Goal: Information Seeking & Learning: Learn about a topic

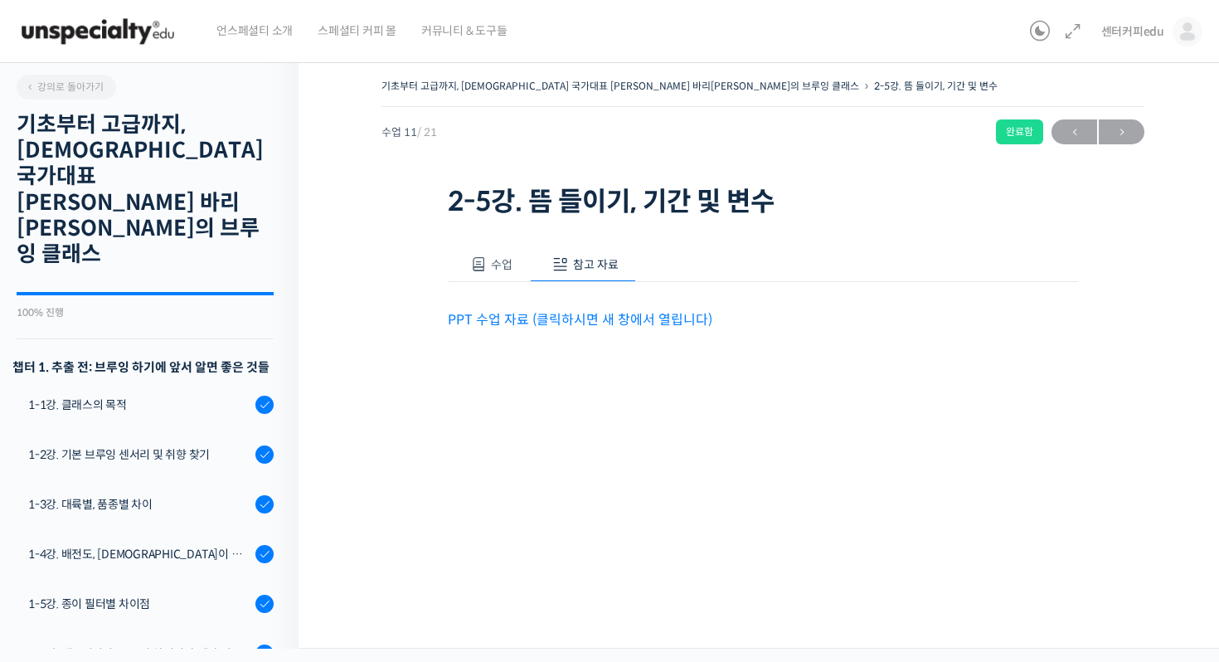
click at [906, 269] on div "수업 참고 자료" at bounding box center [763, 264] width 630 height 35
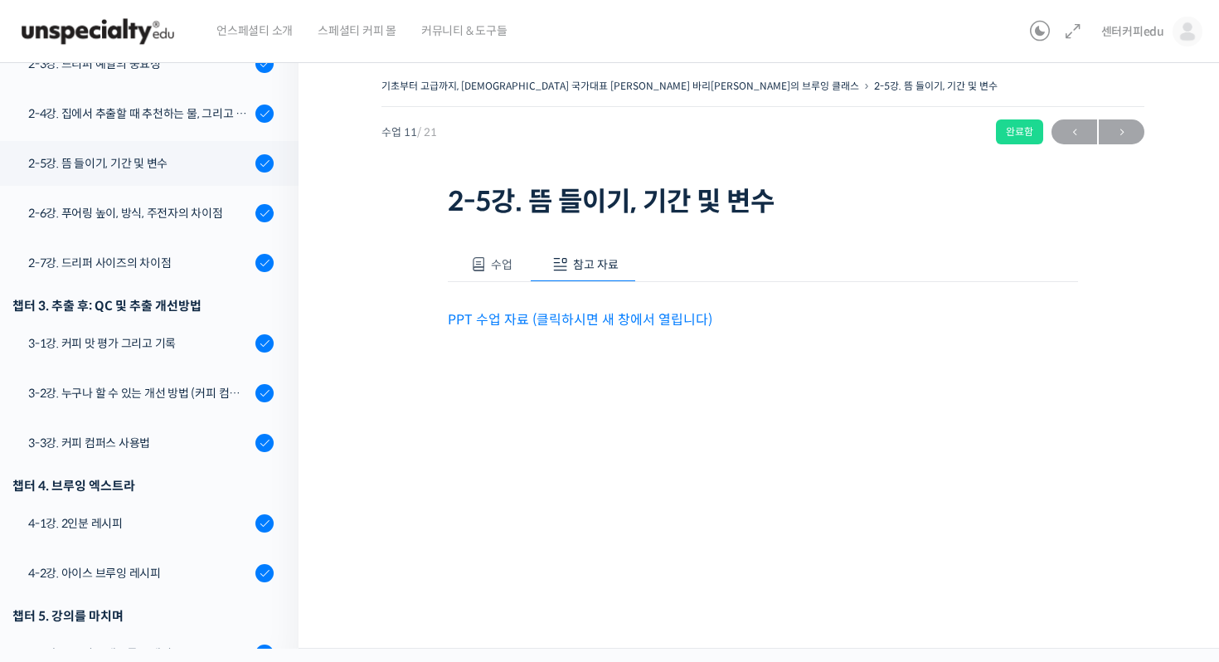
drag, startPoint x: 522, startPoint y: 285, endPoint x: 513, endPoint y: 277, distance: 11.7
click at [522, 284] on div "PPT 수업 자료 (클릭하시면 새 창에서 열립니다)" at bounding box center [763, 306] width 630 height 49
click at [505, 270] on span "수업" at bounding box center [502, 264] width 22 height 15
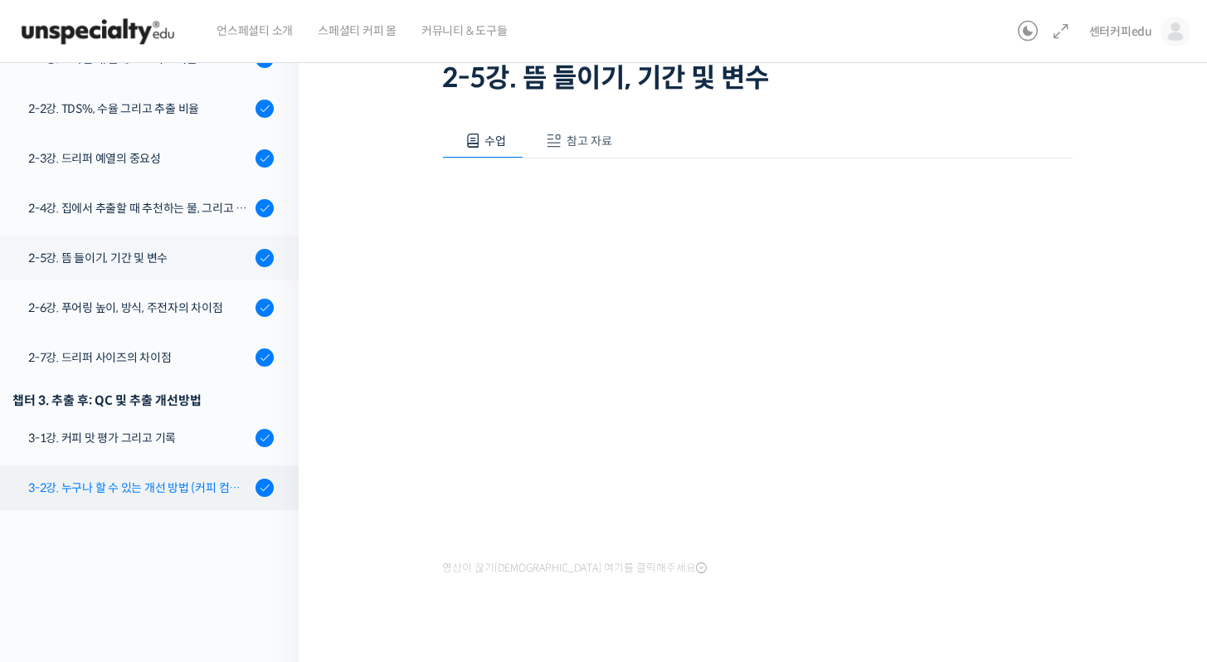
scroll to position [549, 0]
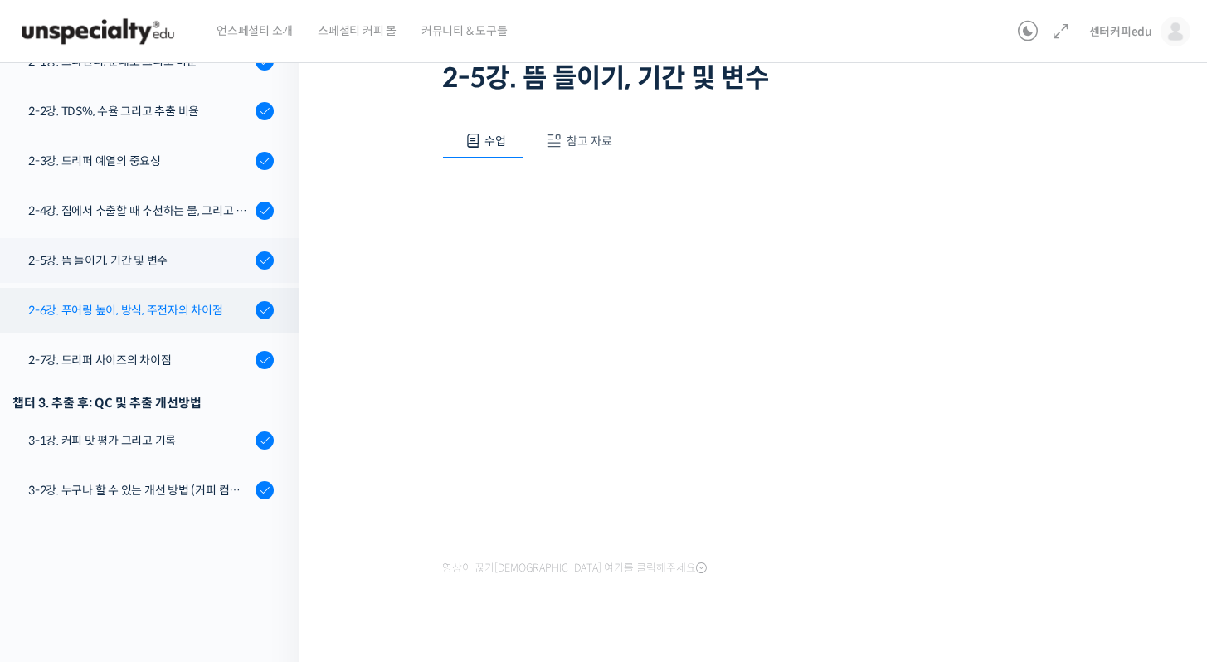
click at [169, 288] on link "2-6강. 푸어링 높이, 방식, 주전자의 차이점" at bounding box center [145, 310] width 307 height 45
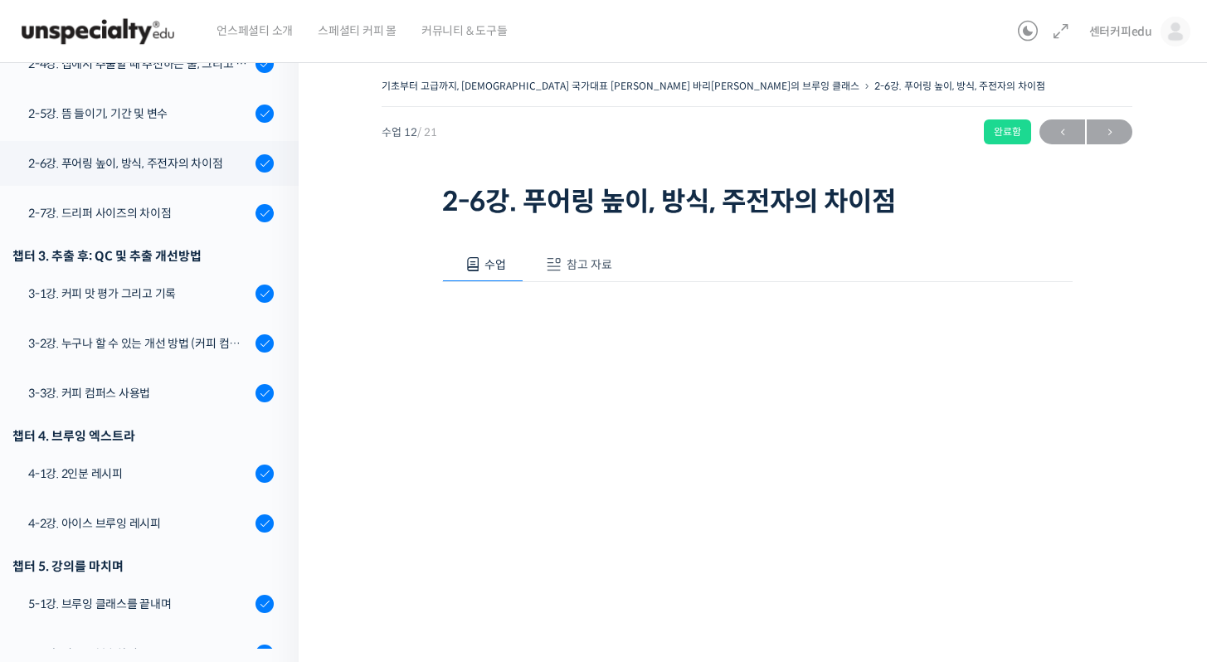
scroll to position [819, 0]
click at [580, 262] on span "참고 자료" at bounding box center [589, 264] width 46 height 15
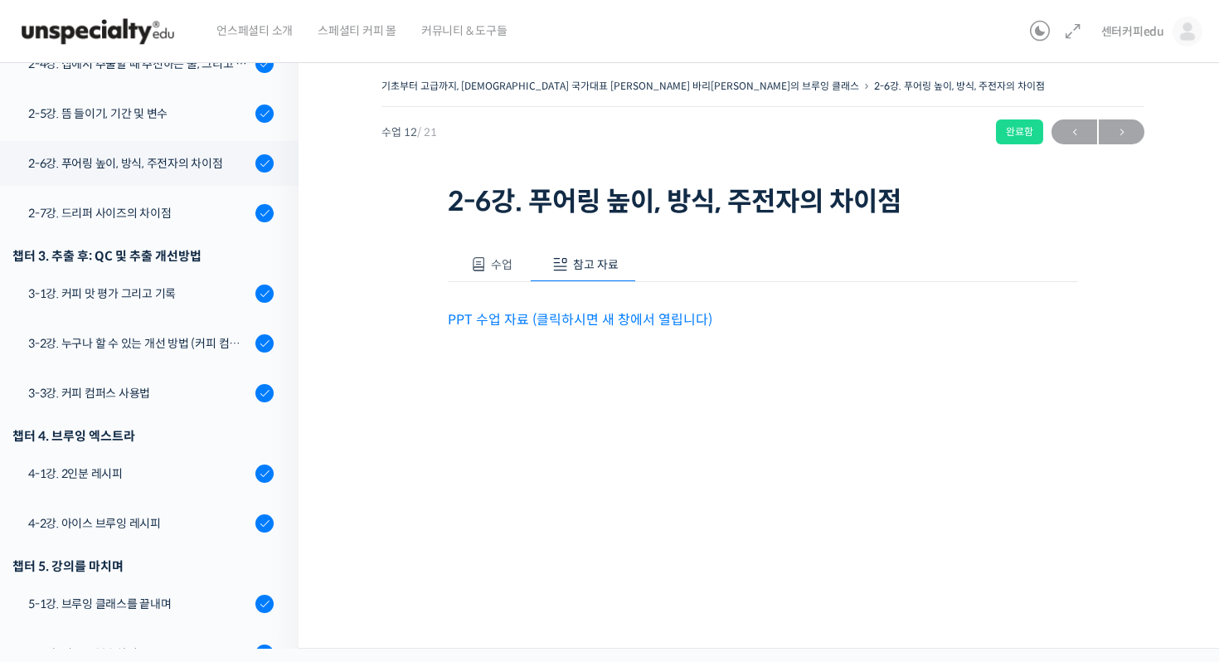
click at [518, 260] on button "수업" at bounding box center [489, 264] width 82 height 35
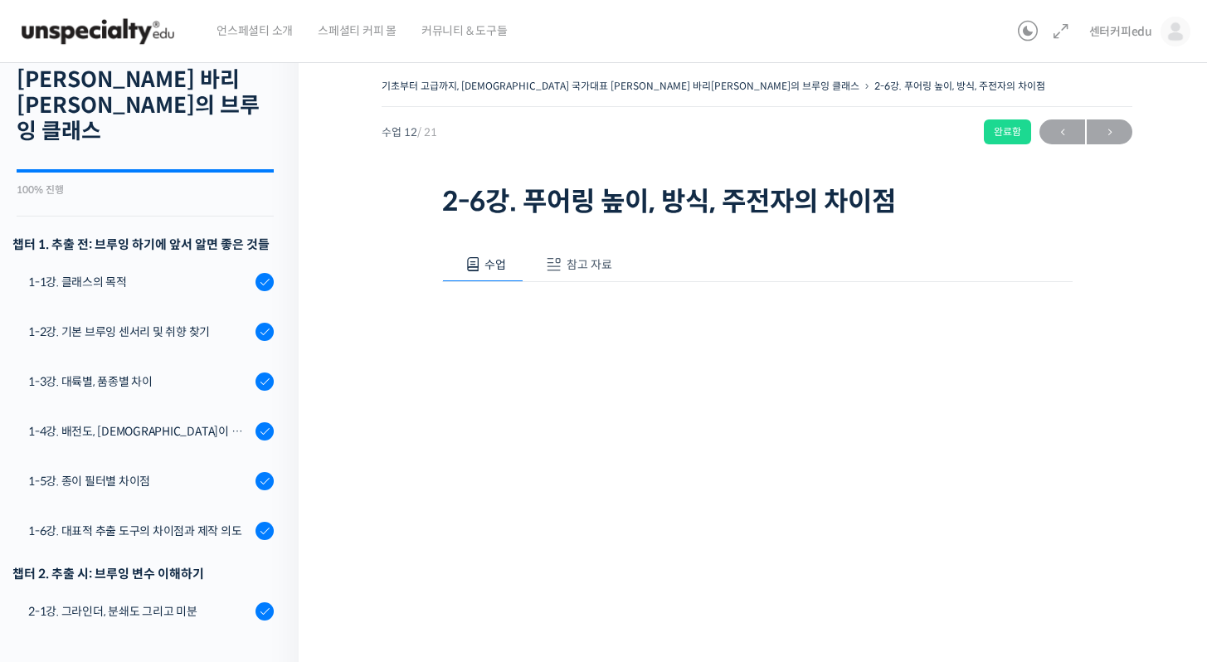
scroll to position [153, 0]
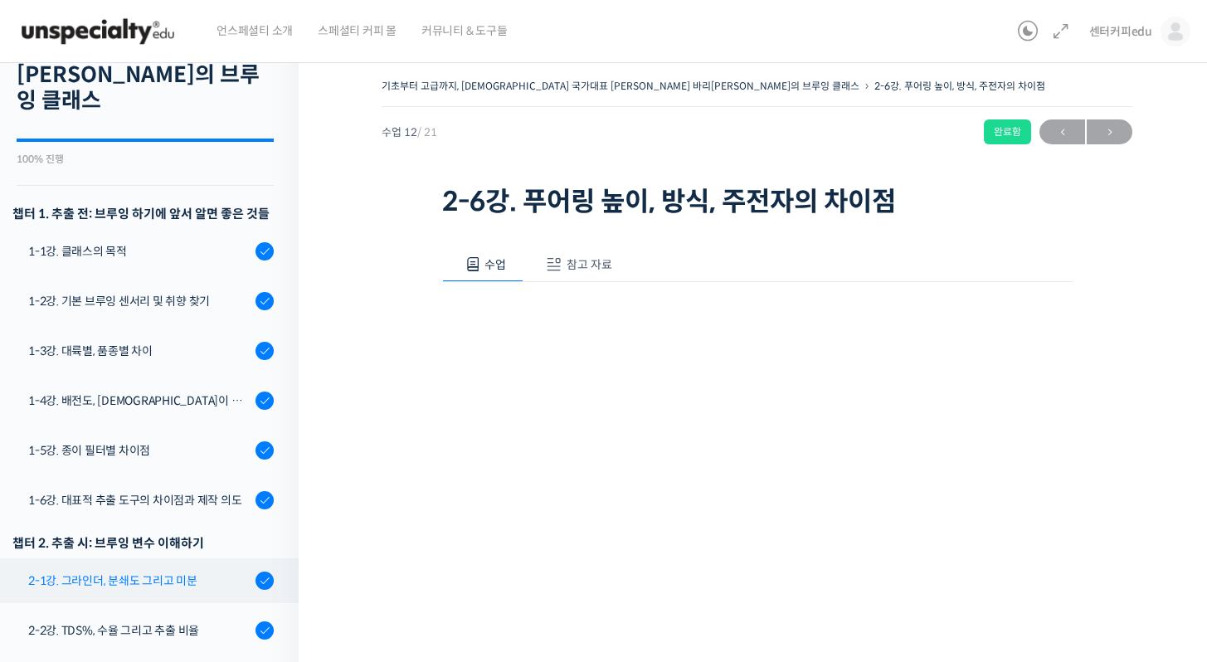
click at [173, 571] on div "2-1강. 그라인더, 분쇄도 그리고 미분" at bounding box center [139, 580] width 222 height 18
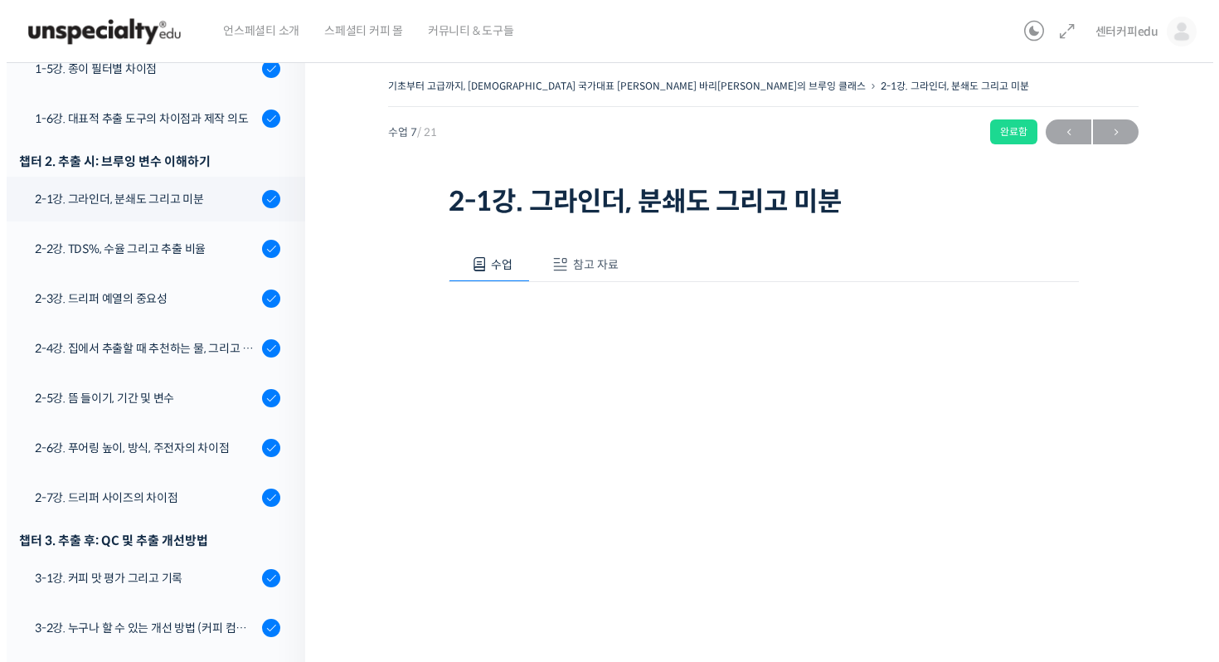
scroll to position [540, 0]
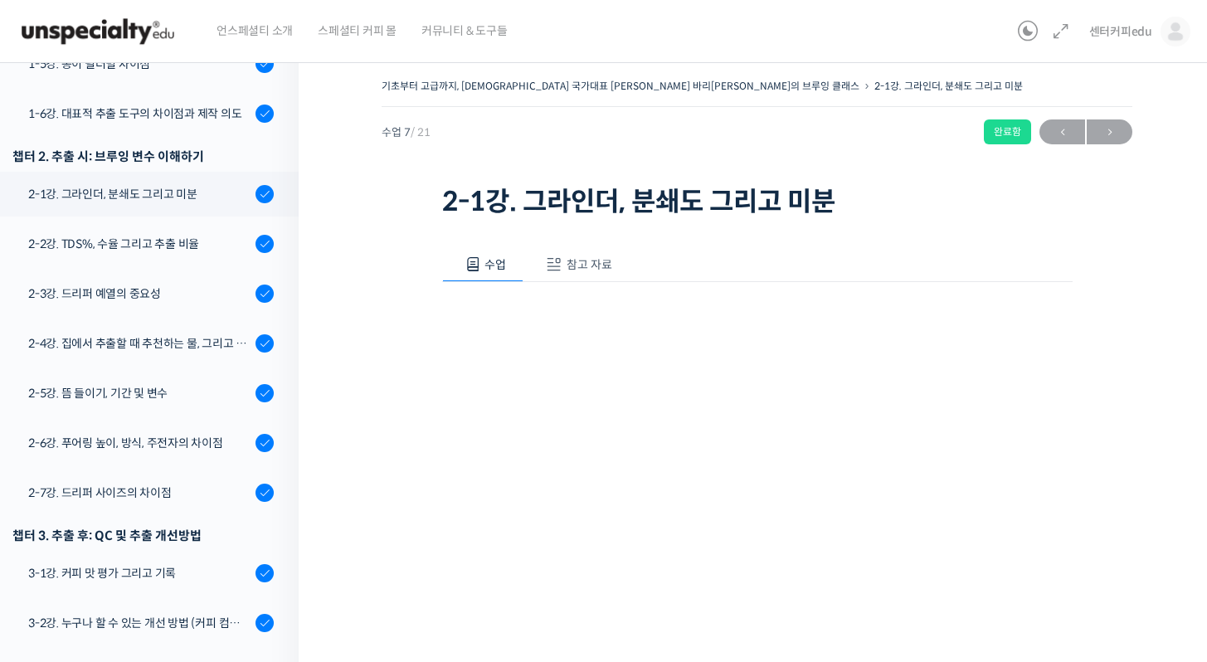
click at [552, 274] on button "참고 자료" at bounding box center [576, 264] width 106 height 35
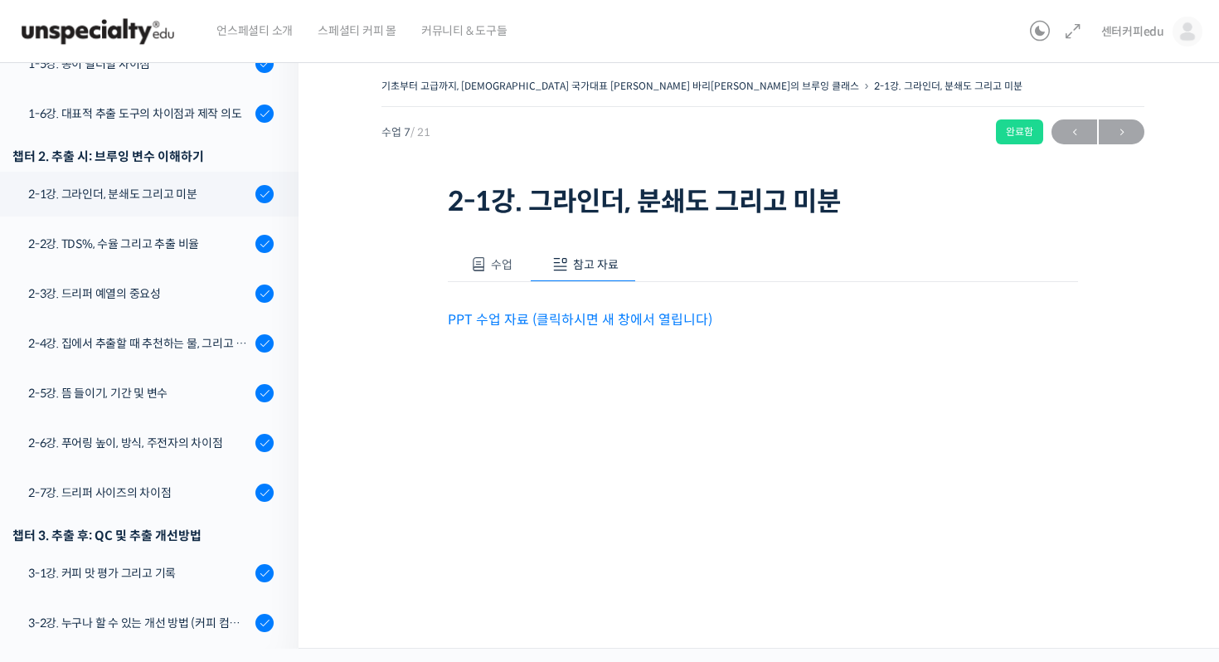
click at [523, 316] on link "PPT 수업 자료 (클릭하시면 새 창에서 열립니다)" at bounding box center [580, 319] width 265 height 17
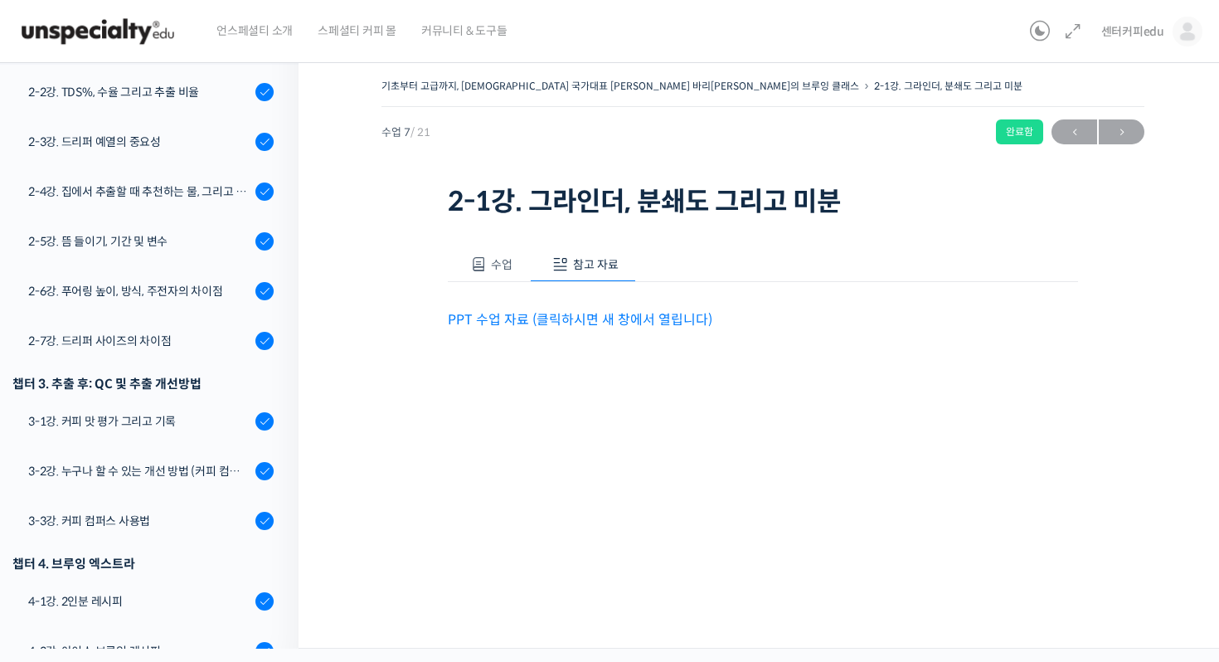
scroll to position [349, 0]
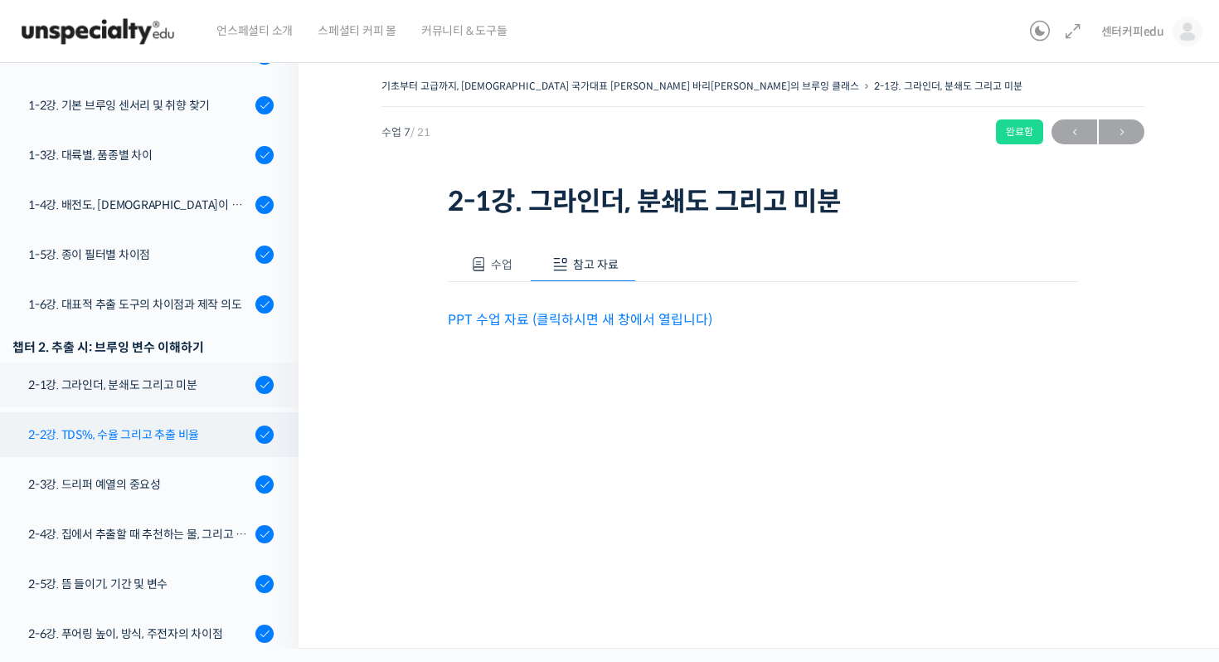
click at [129, 412] on link "2-2강. TDS%, 수율 그리고 추출 비율" at bounding box center [145, 434] width 307 height 45
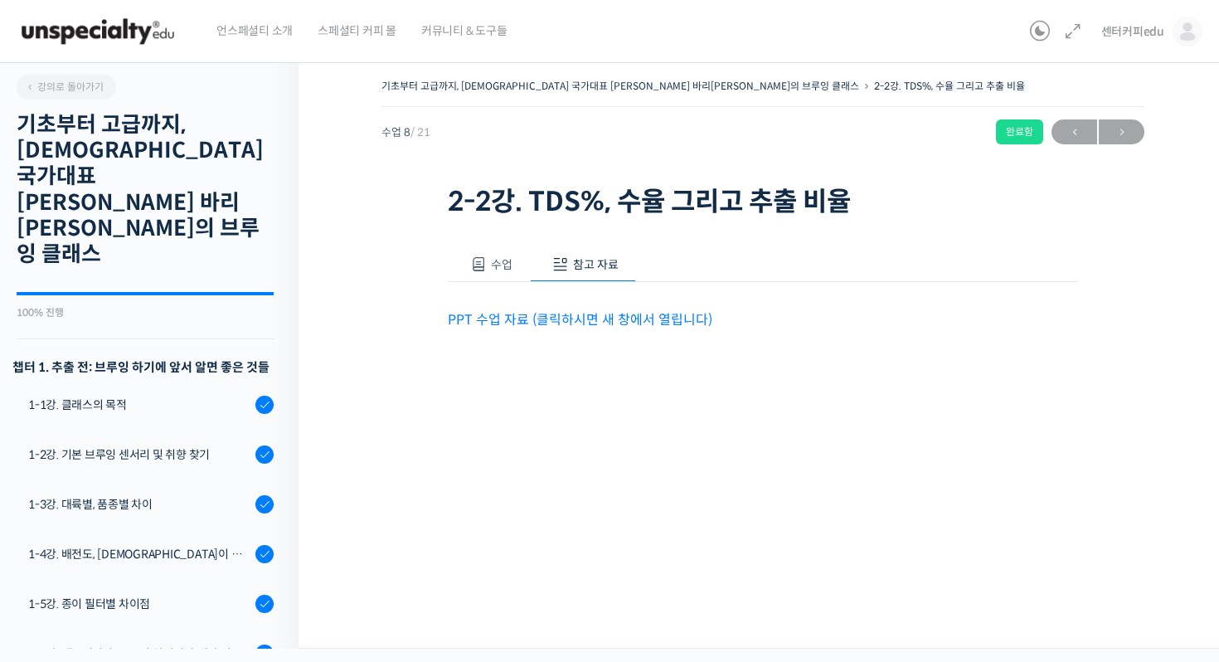
scroll to position [620, 0]
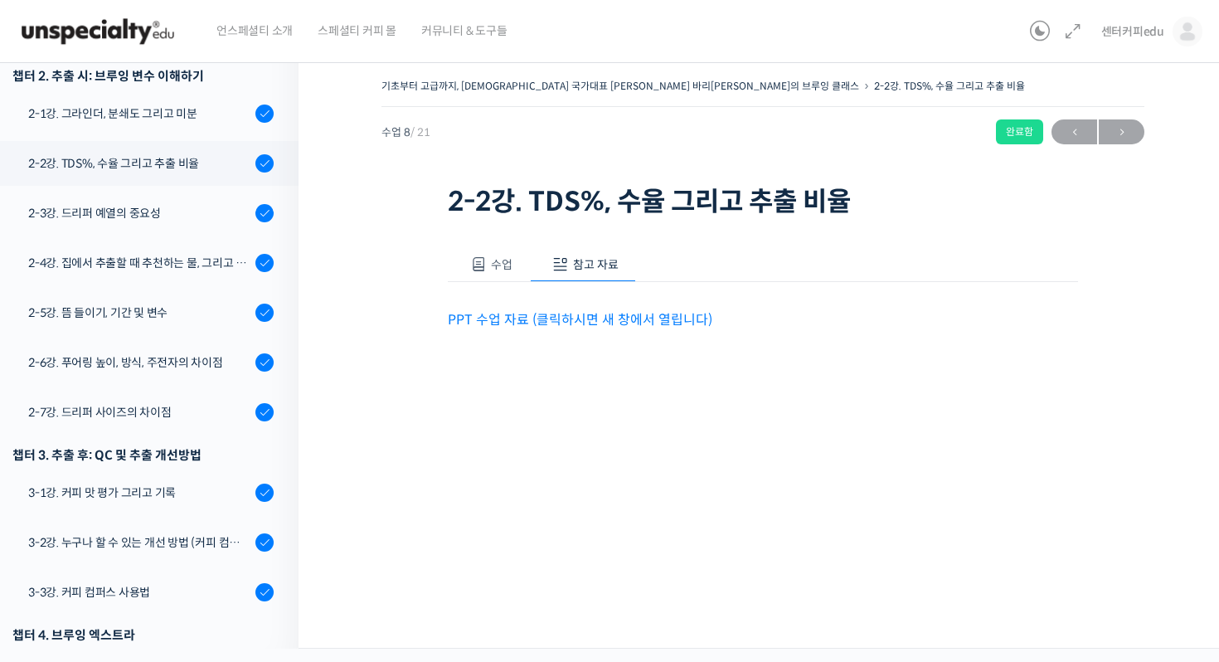
click at [584, 320] on link "PPT 수업 자료 (클릭하시면 새 창에서 열립니다)" at bounding box center [580, 319] width 265 height 17
